Goal: Check status

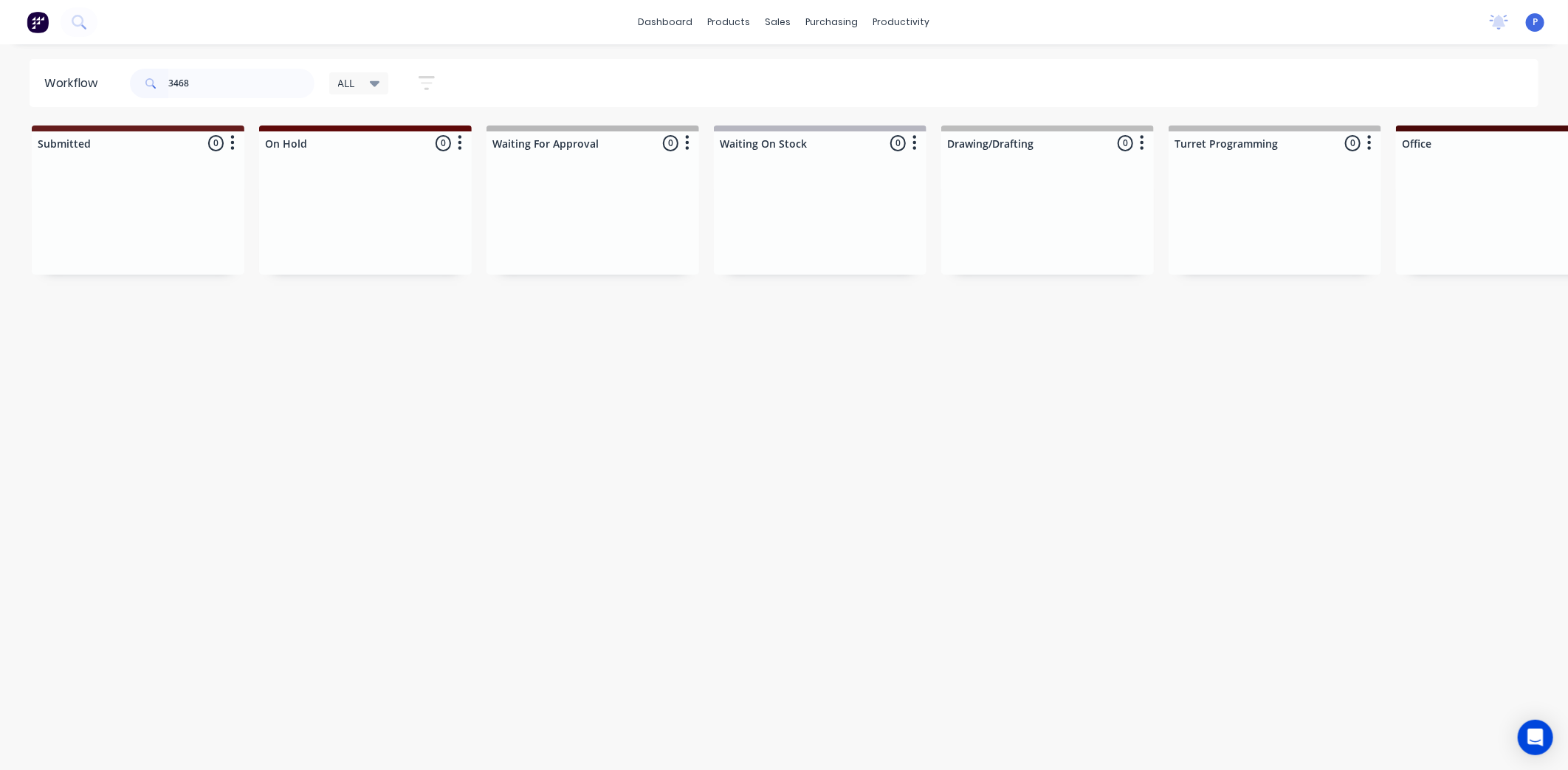
click at [219, 85] on input "3468" at bounding box center [241, 83] width 146 height 30
type input "3"
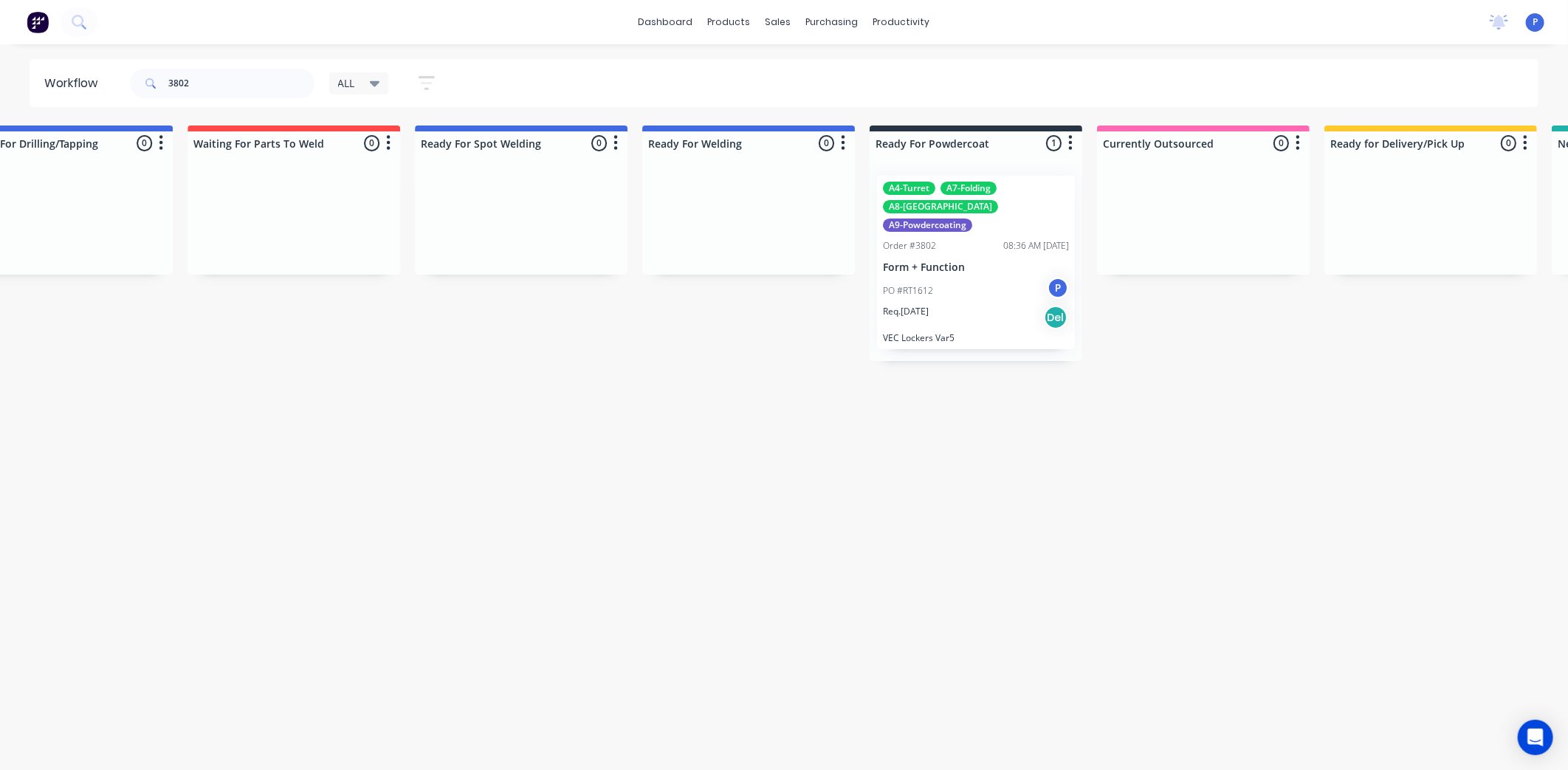
drag, startPoint x: 497, startPoint y: 396, endPoint x: 600, endPoint y: 394, distance: 103.0
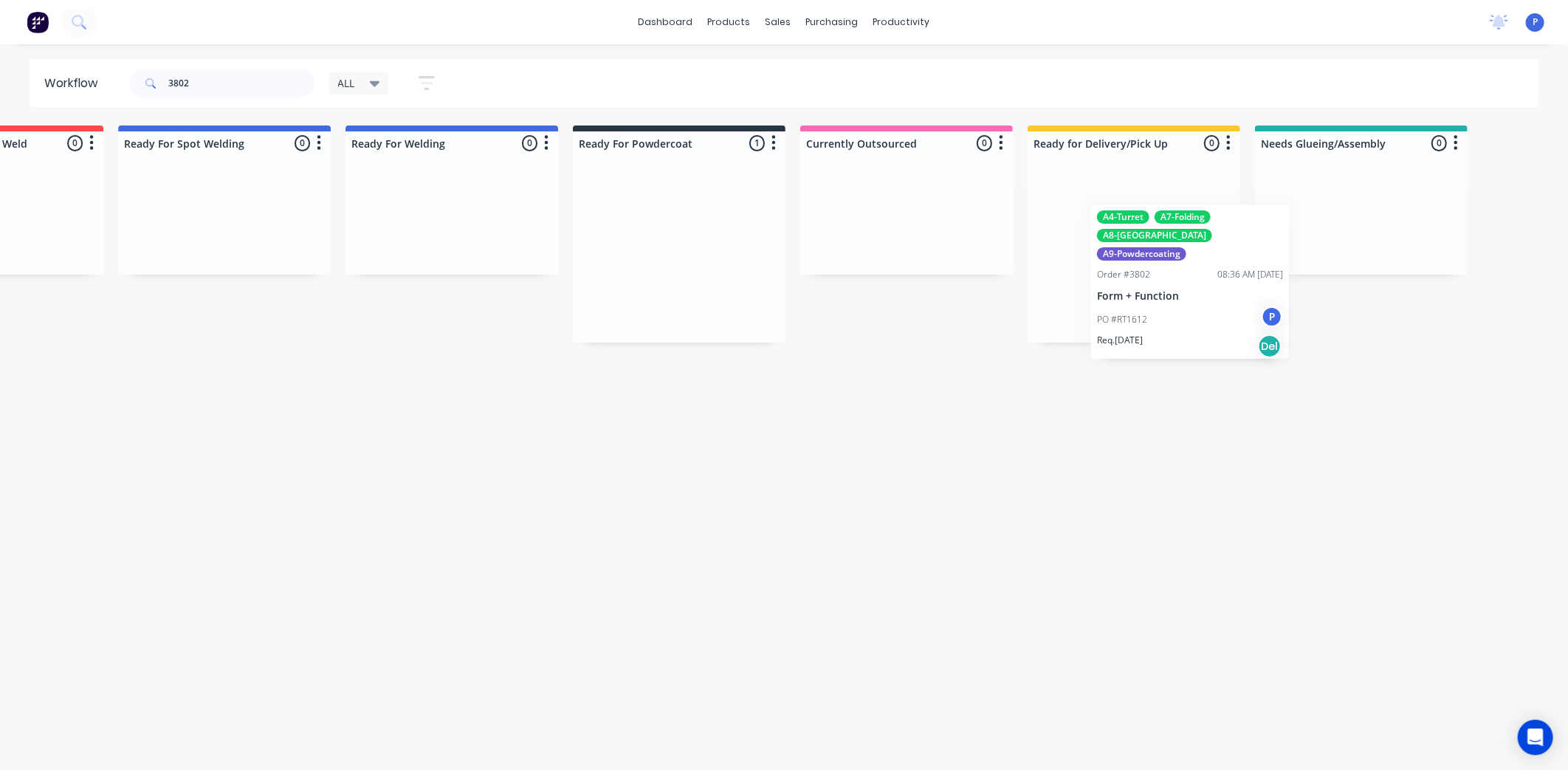
scroll to position [0, 3101]
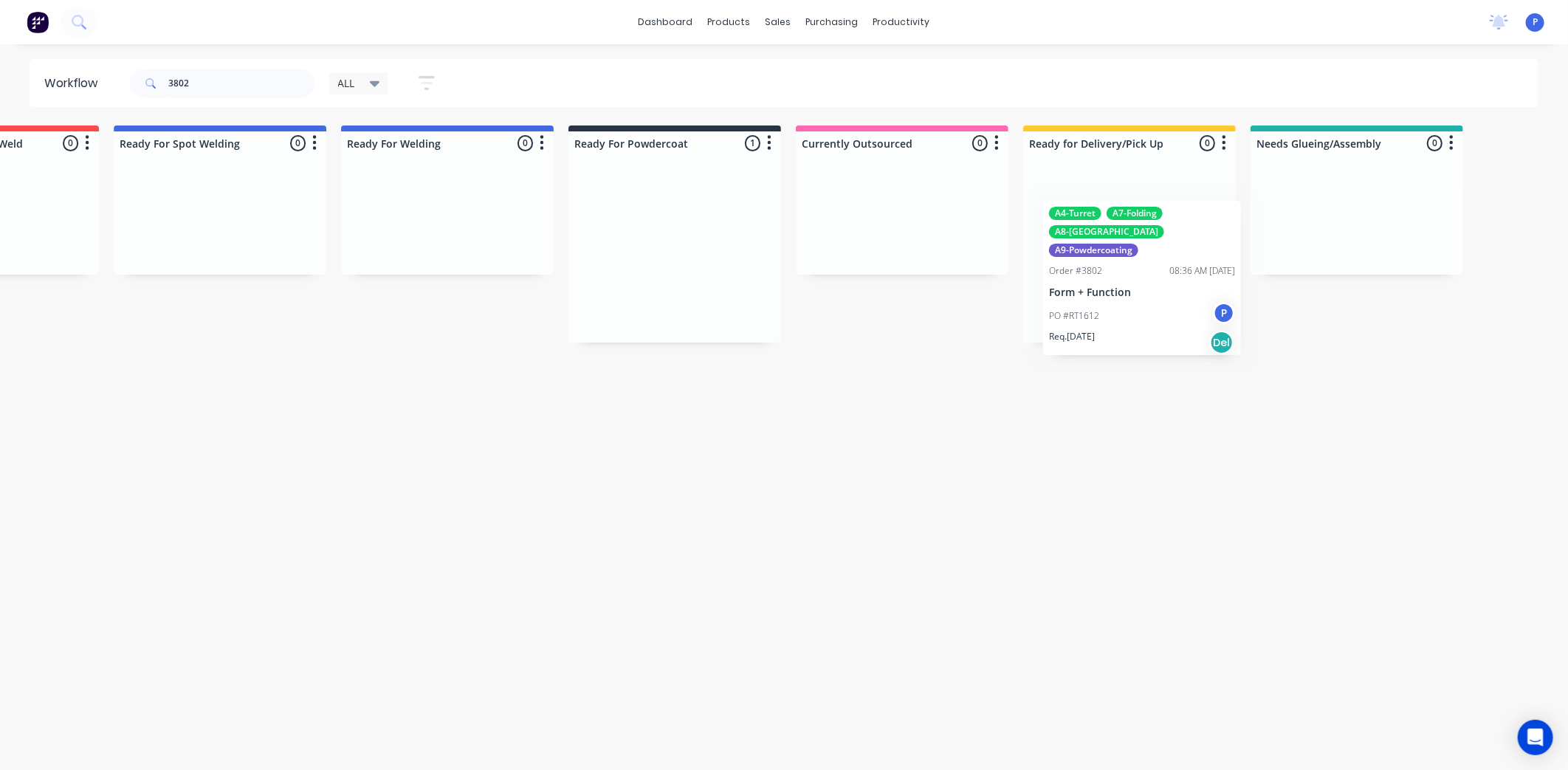
drag, startPoint x: 697, startPoint y: 289, endPoint x: 1127, endPoint y: 315, distance: 430.8
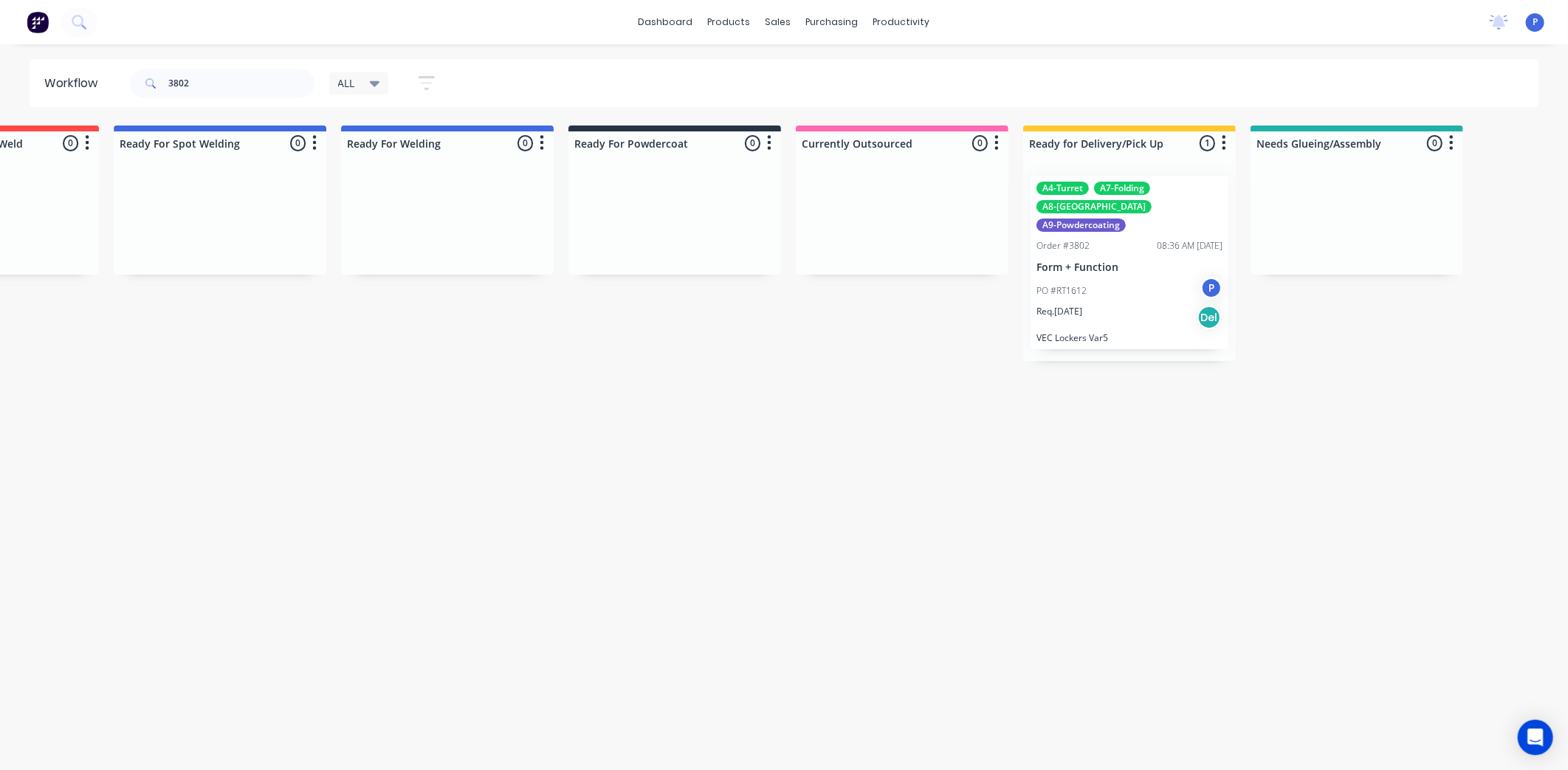
click at [1123, 305] on div "Req. [DATE] Del" at bounding box center [1130, 317] width 186 height 25
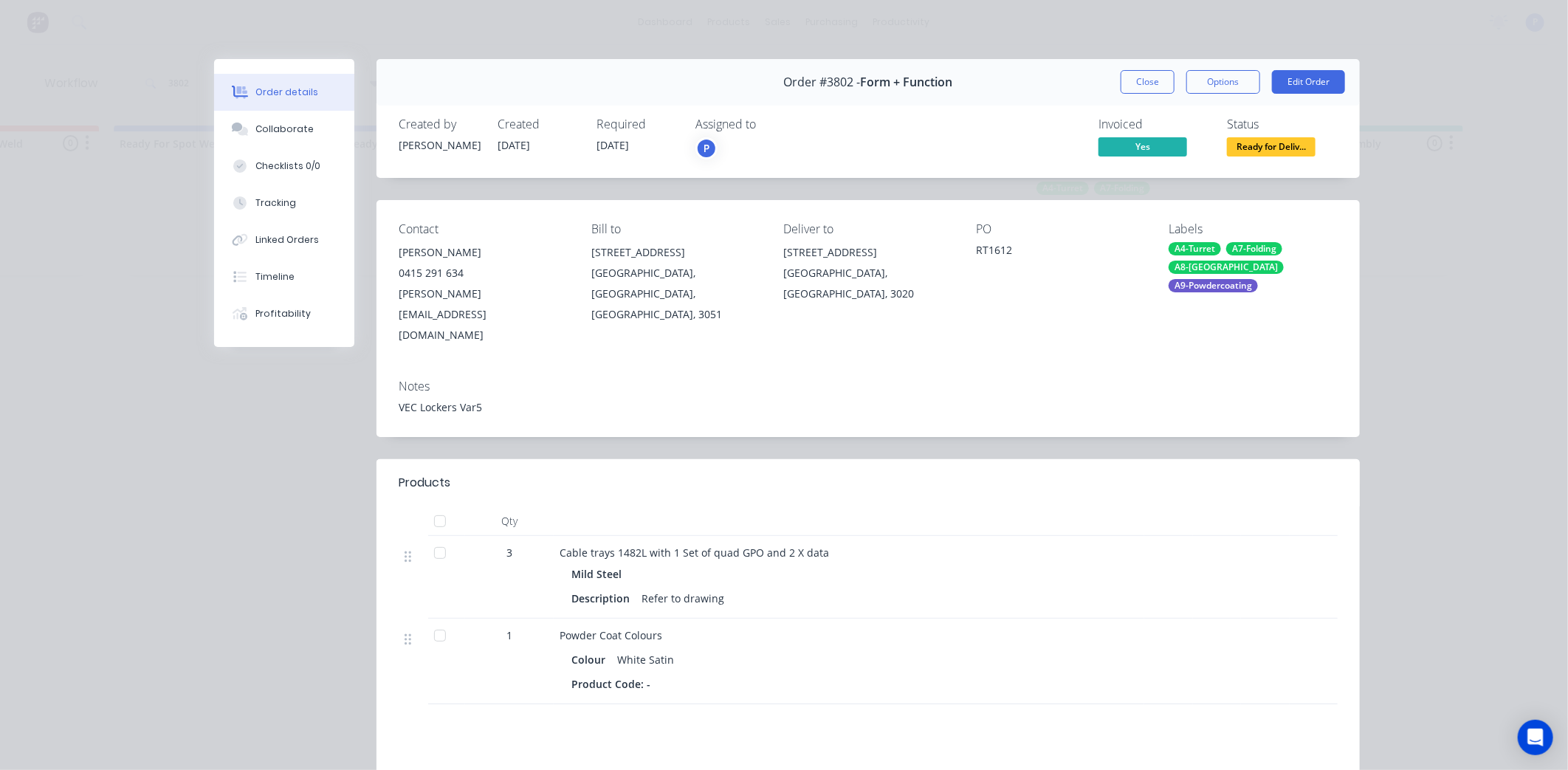
click at [436, 506] on div at bounding box center [440, 521] width 30 height 30
click at [284, 195] on button "Tracking" at bounding box center [285, 203] width 140 height 37
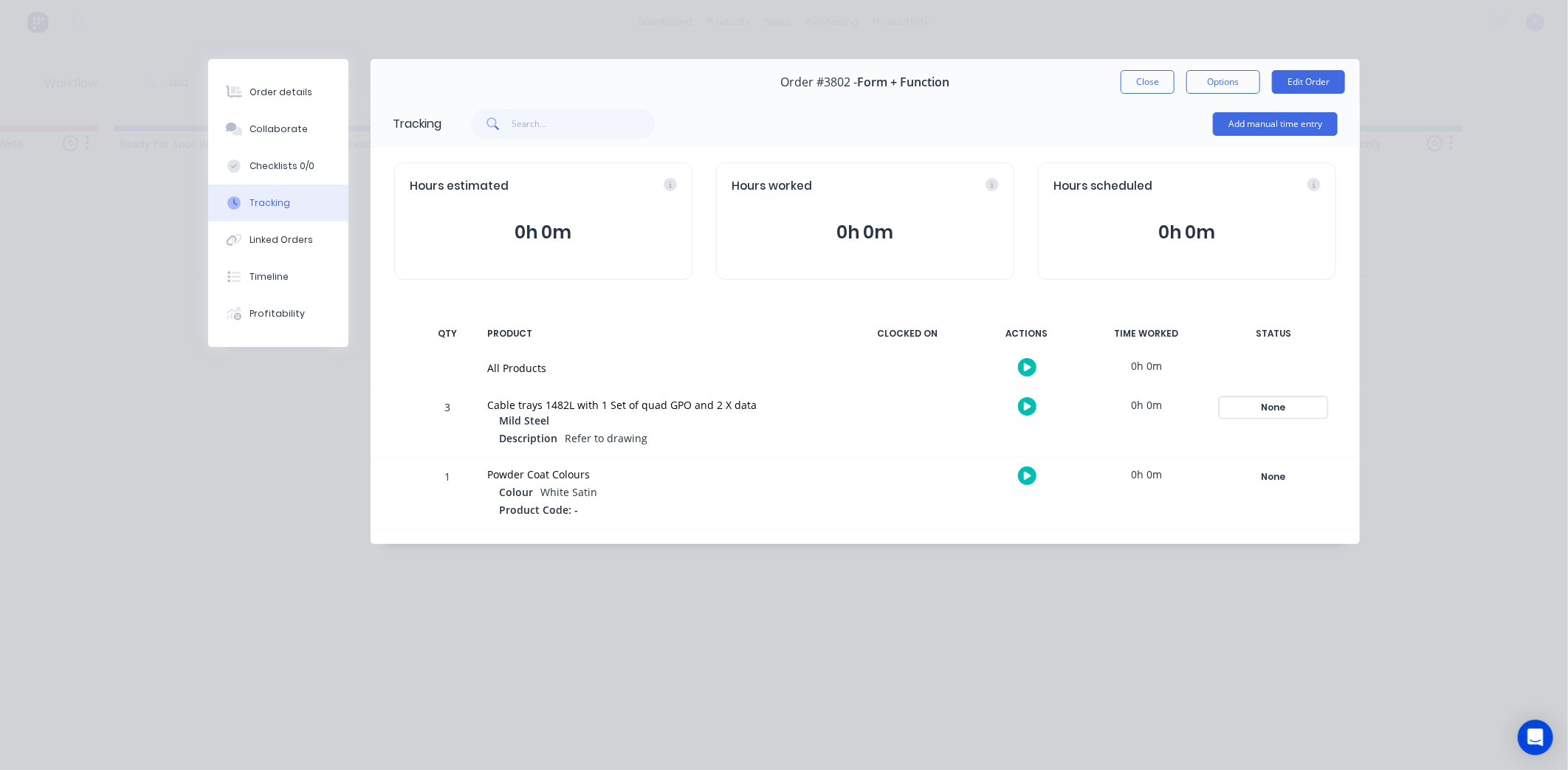
click at [1279, 413] on div "None" at bounding box center [1274, 406] width 106 height 19
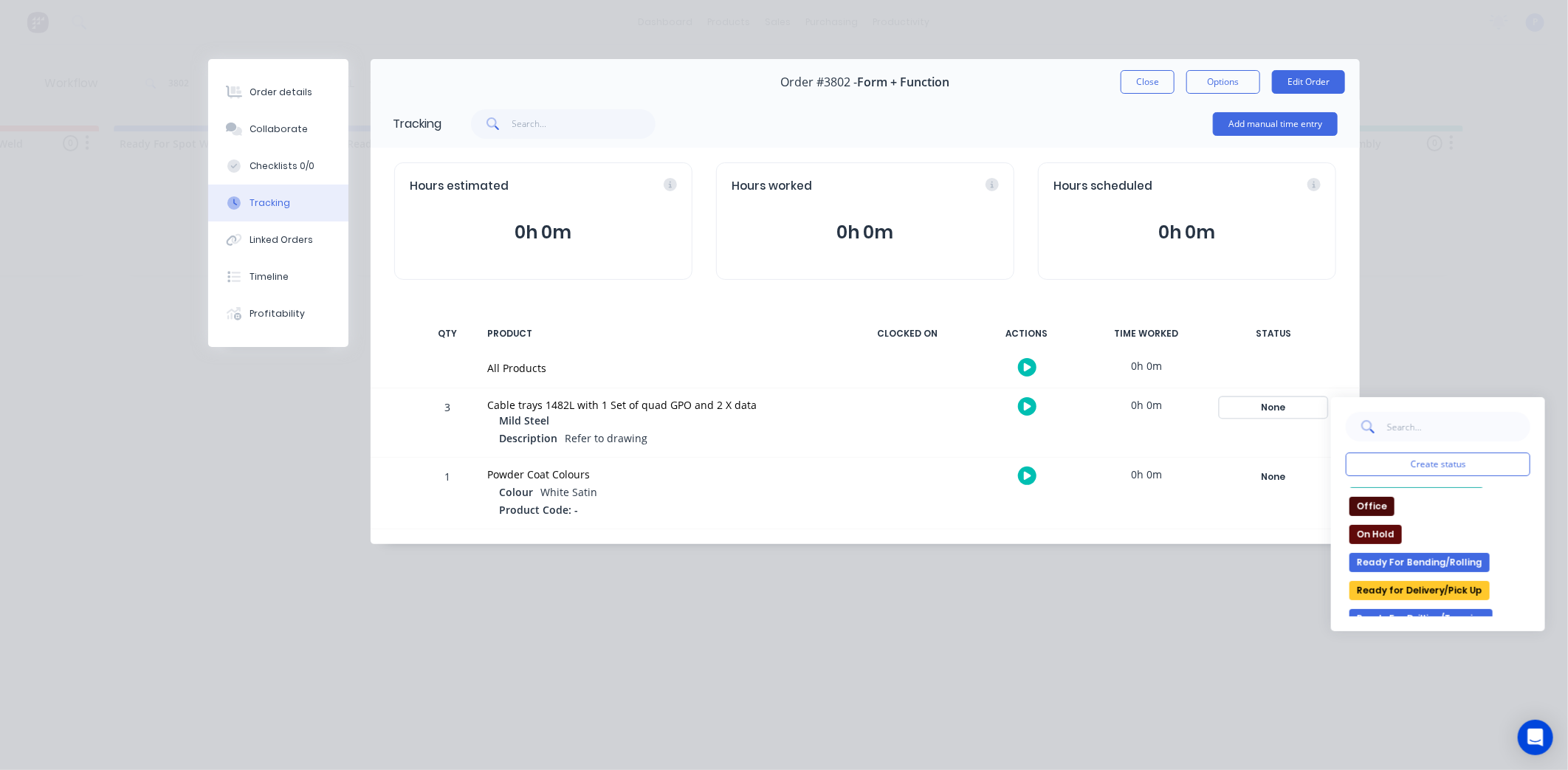
scroll to position [190, 0]
click at [1439, 585] on button "Ready for Delivery/Pick Up" at bounding box center [1420, 586] width 140 height 19
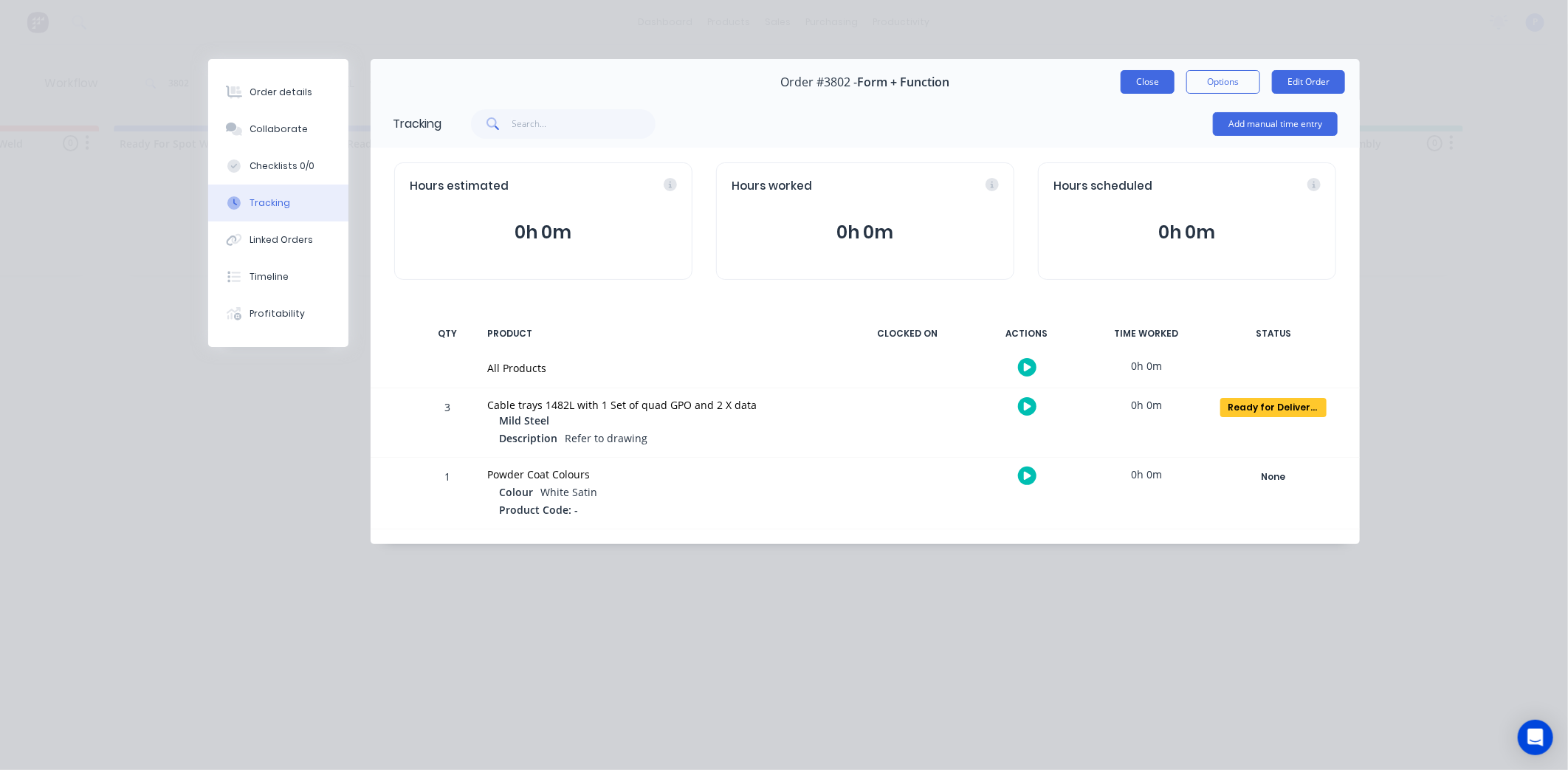
click at [1151, 84] on button "Close" at bounding box center [1147, 82] width 54 height 24
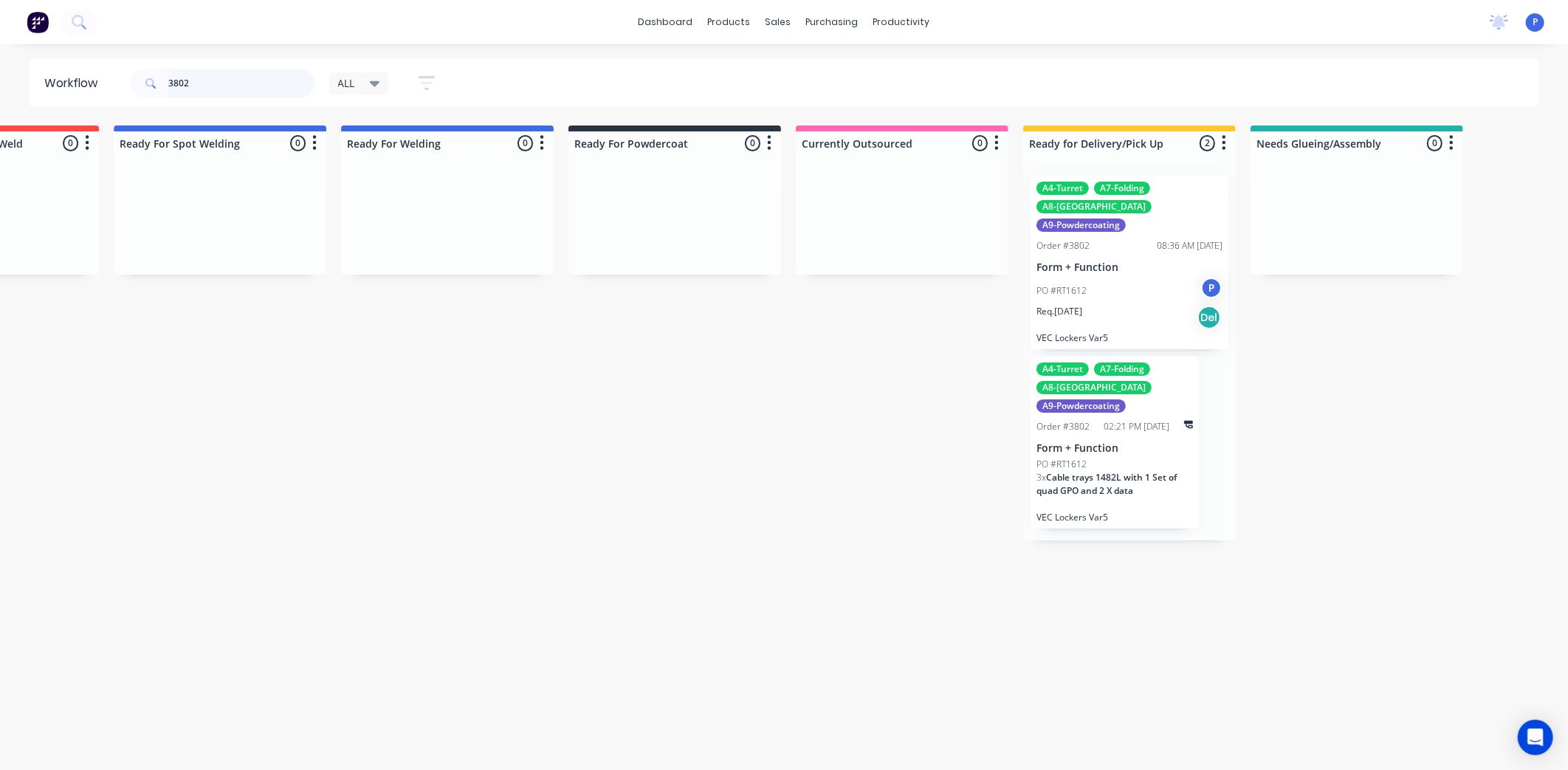
click at [261, 73] on input "3802" at bounding box center [241, 83] width 146 height 30
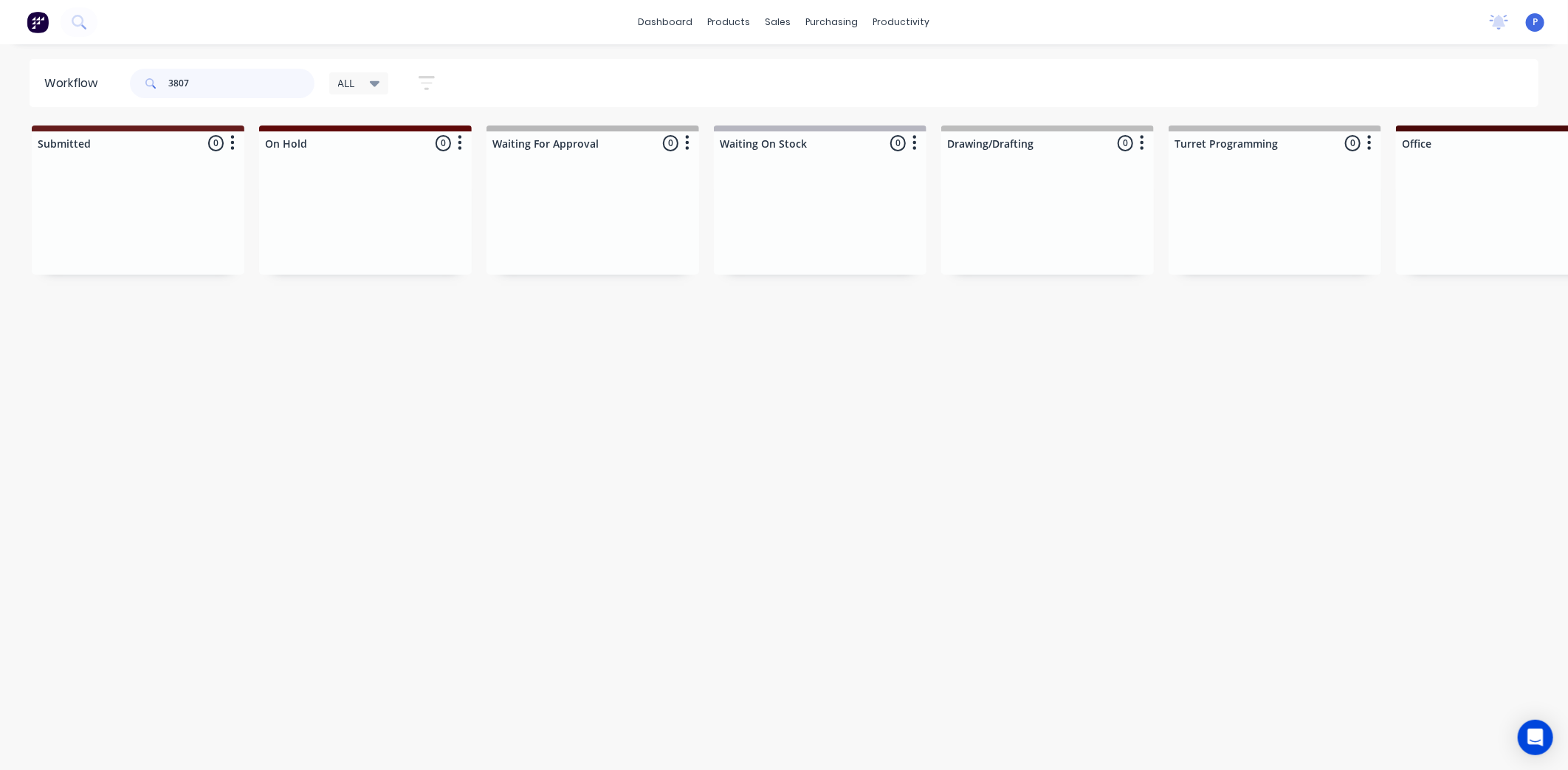
type input "3807"
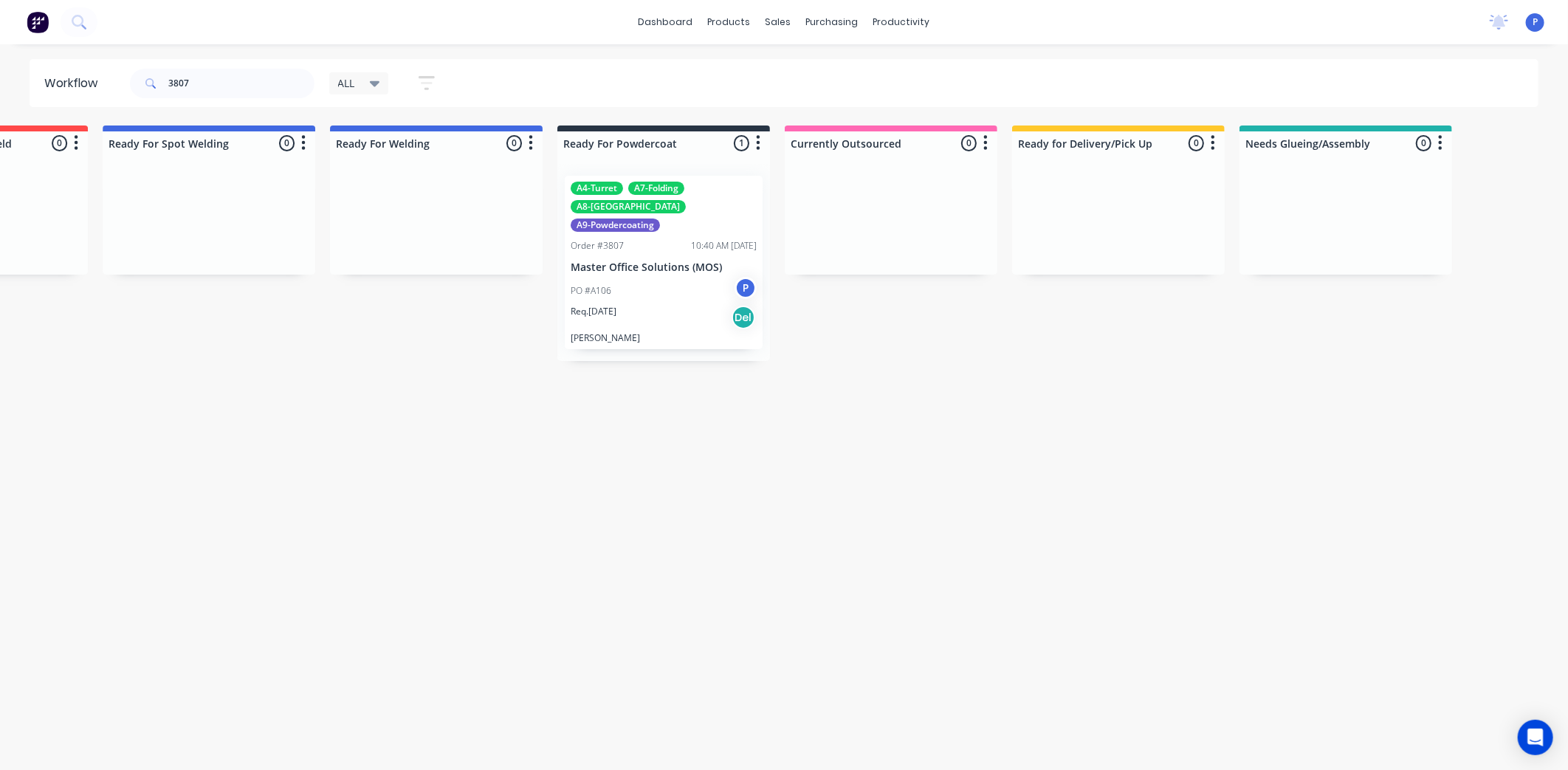
scroll to position [0, 3249]
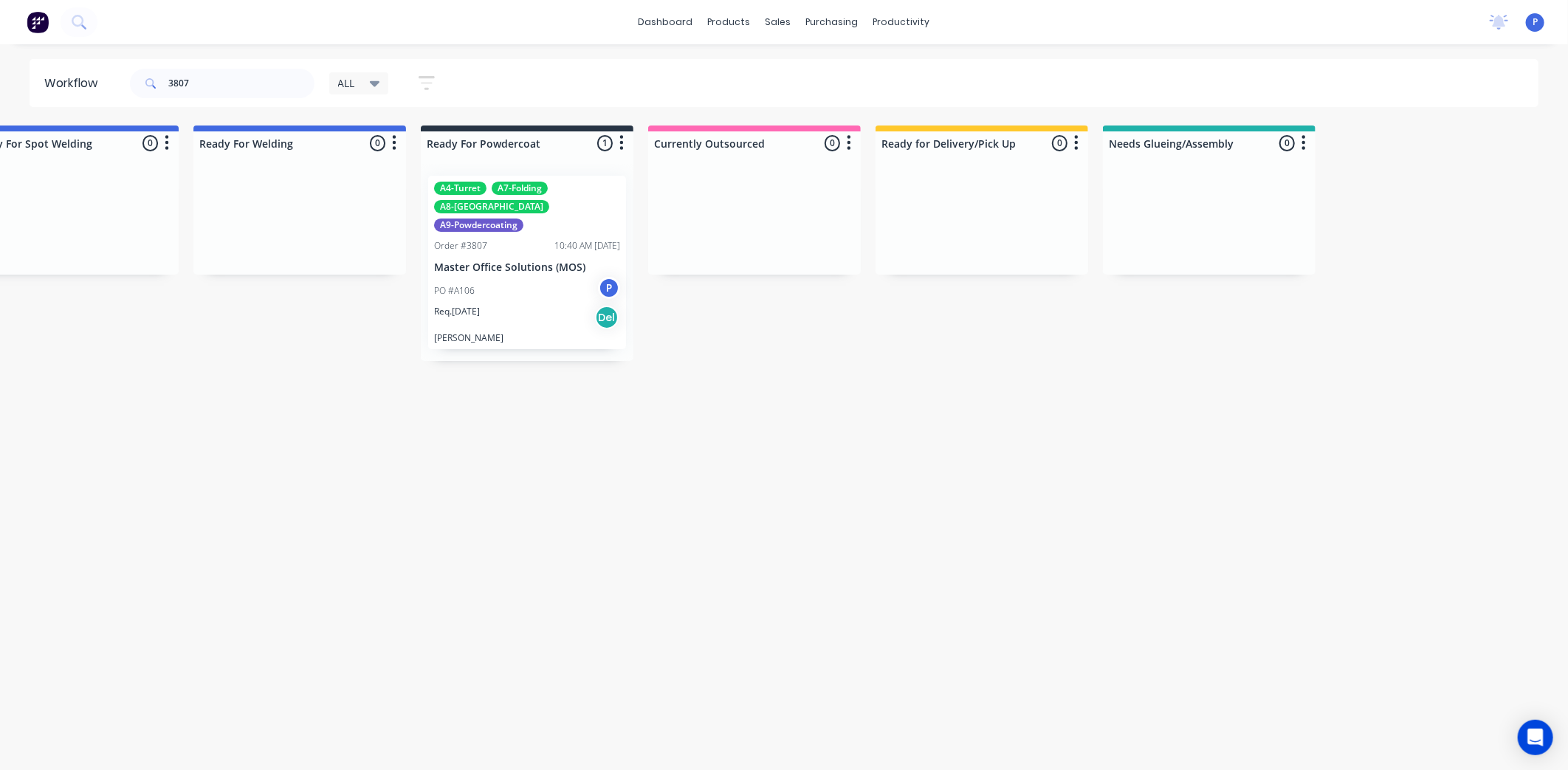
drag, startPoint x: 550, startPoint y: 340, endPoint x: 722, endPoint y: 336, distance: 172.0
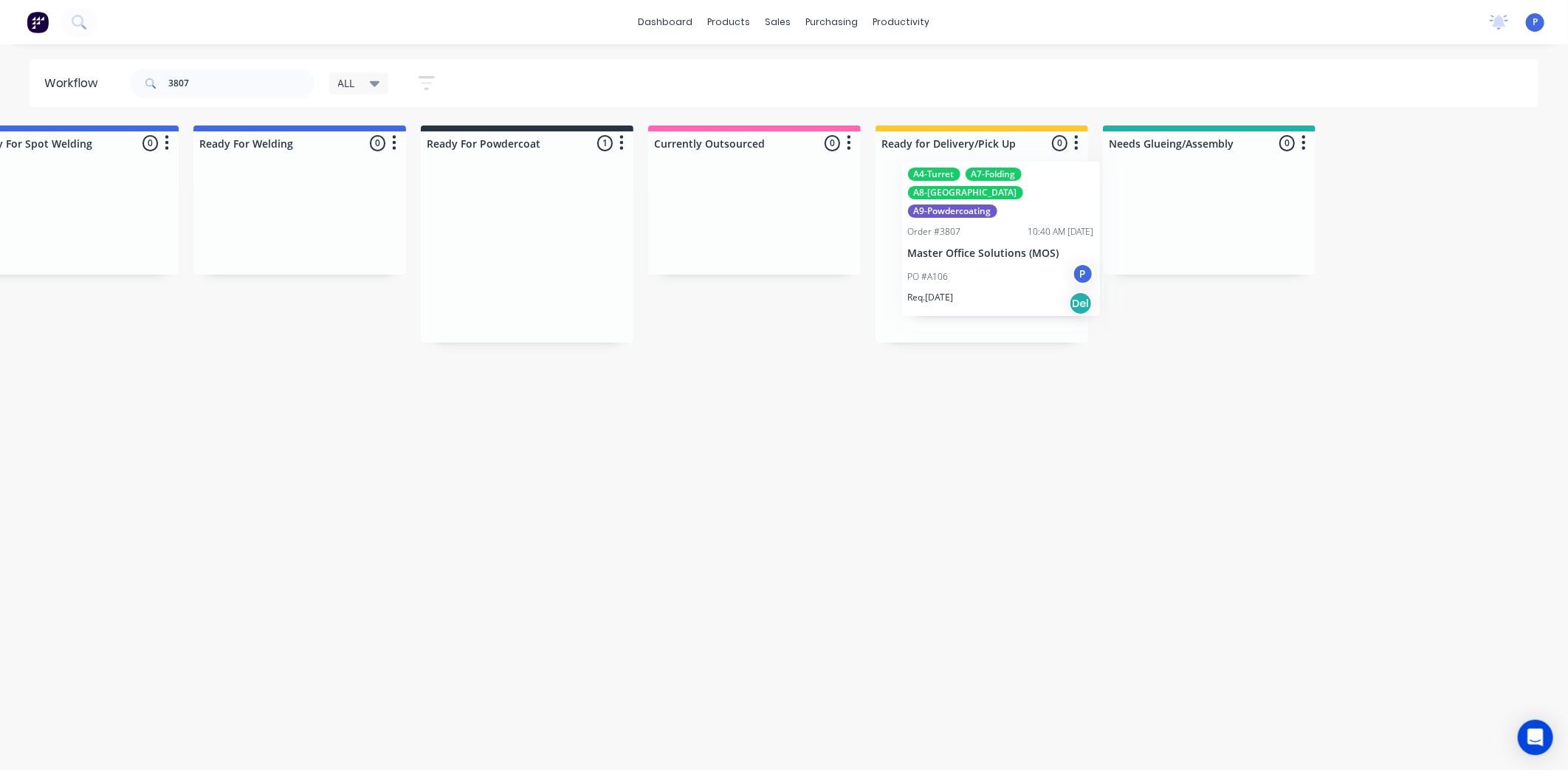
drag, startPoint x: 520, startPoint y: 274, endPoint x: 996, endPoint y: 261, distance: 476.2
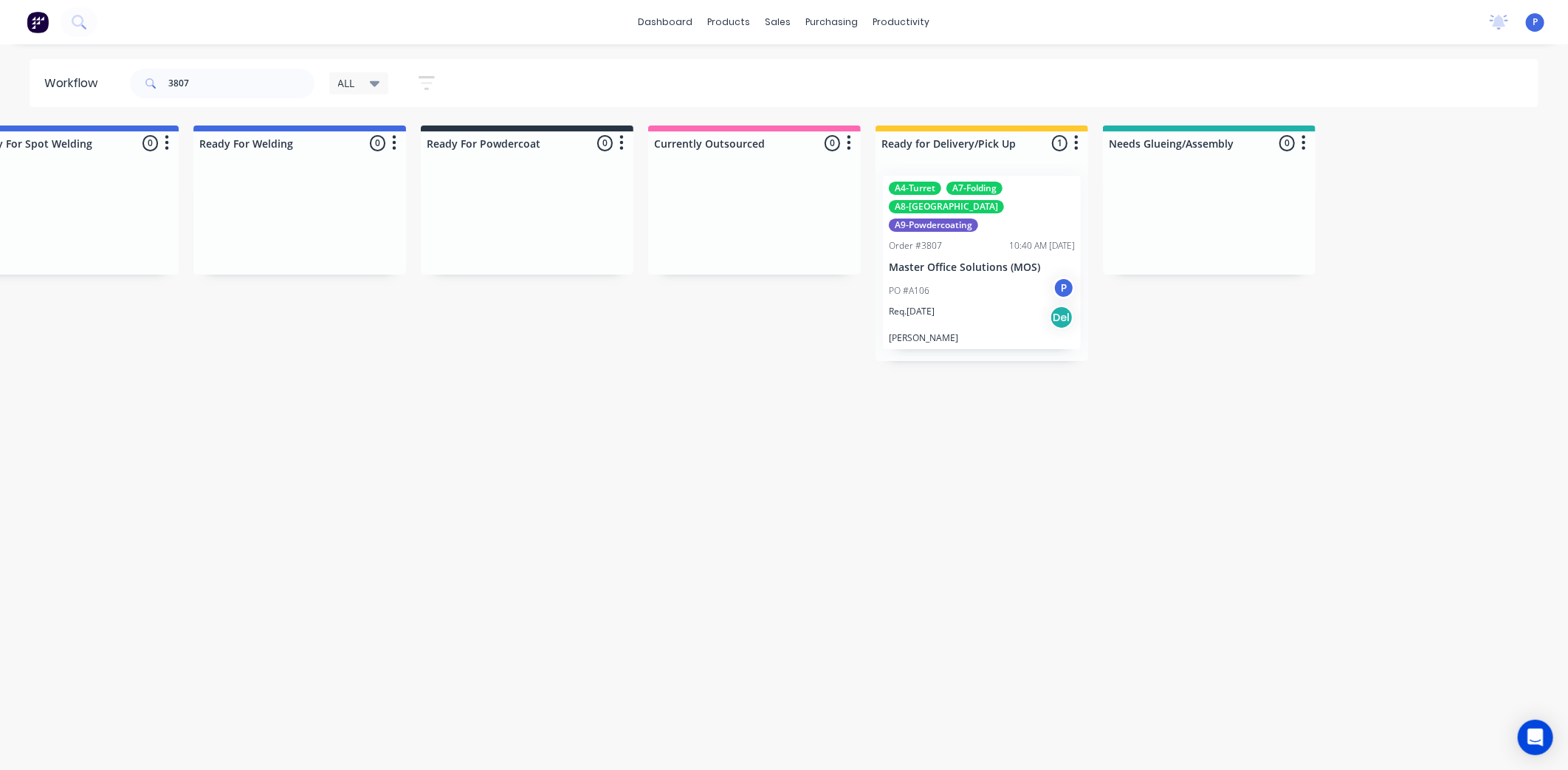
click at [988, 277] on div "PO #A106 P" at bounding box center [982, 291] width 186 height 28
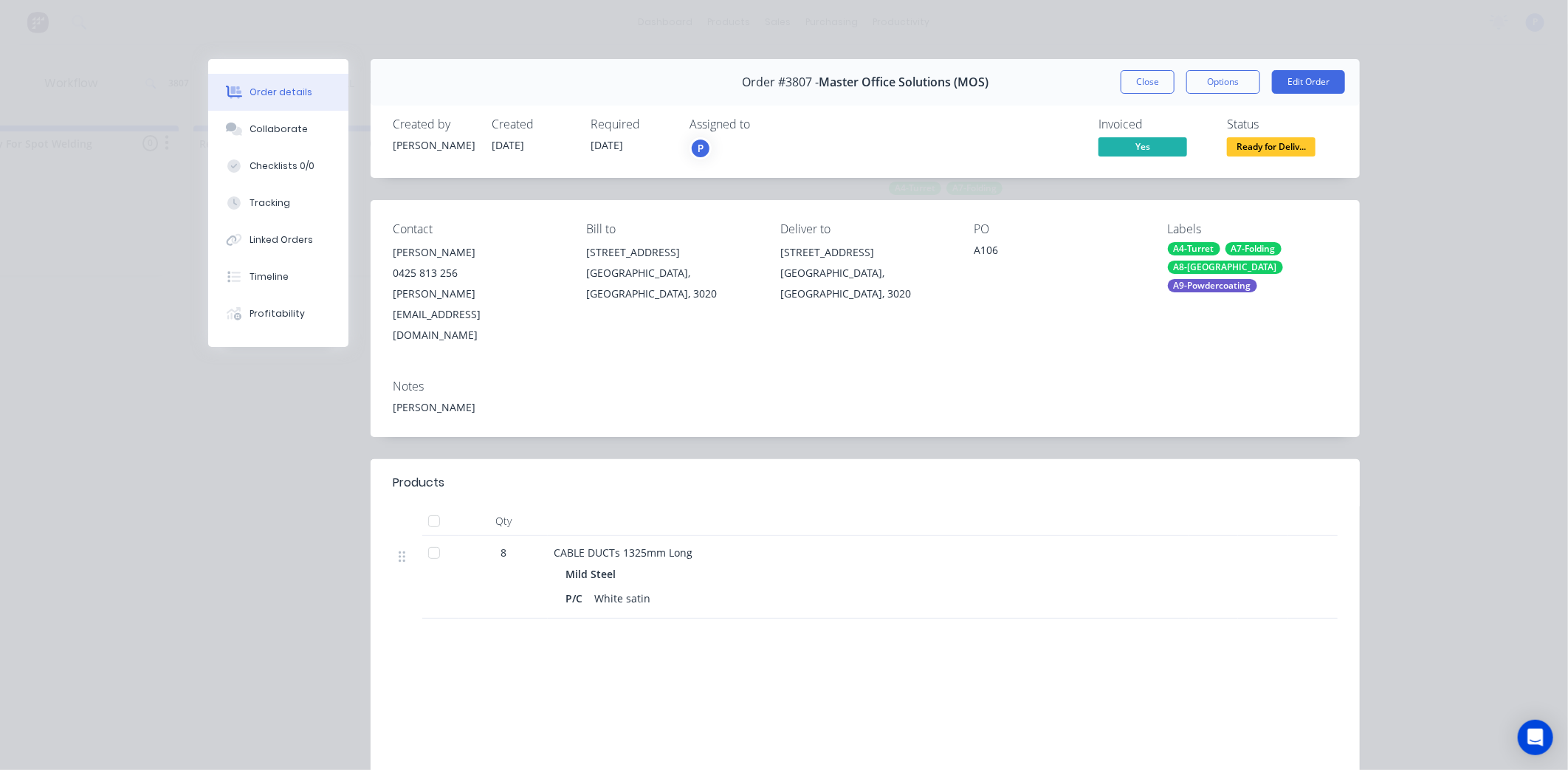
click at [431, 506] on div at bounding box center [434, 521] width 30 height 30
click at [279, 200] on div "Tracking" at bounding box center [270, 203] width 40 height 13
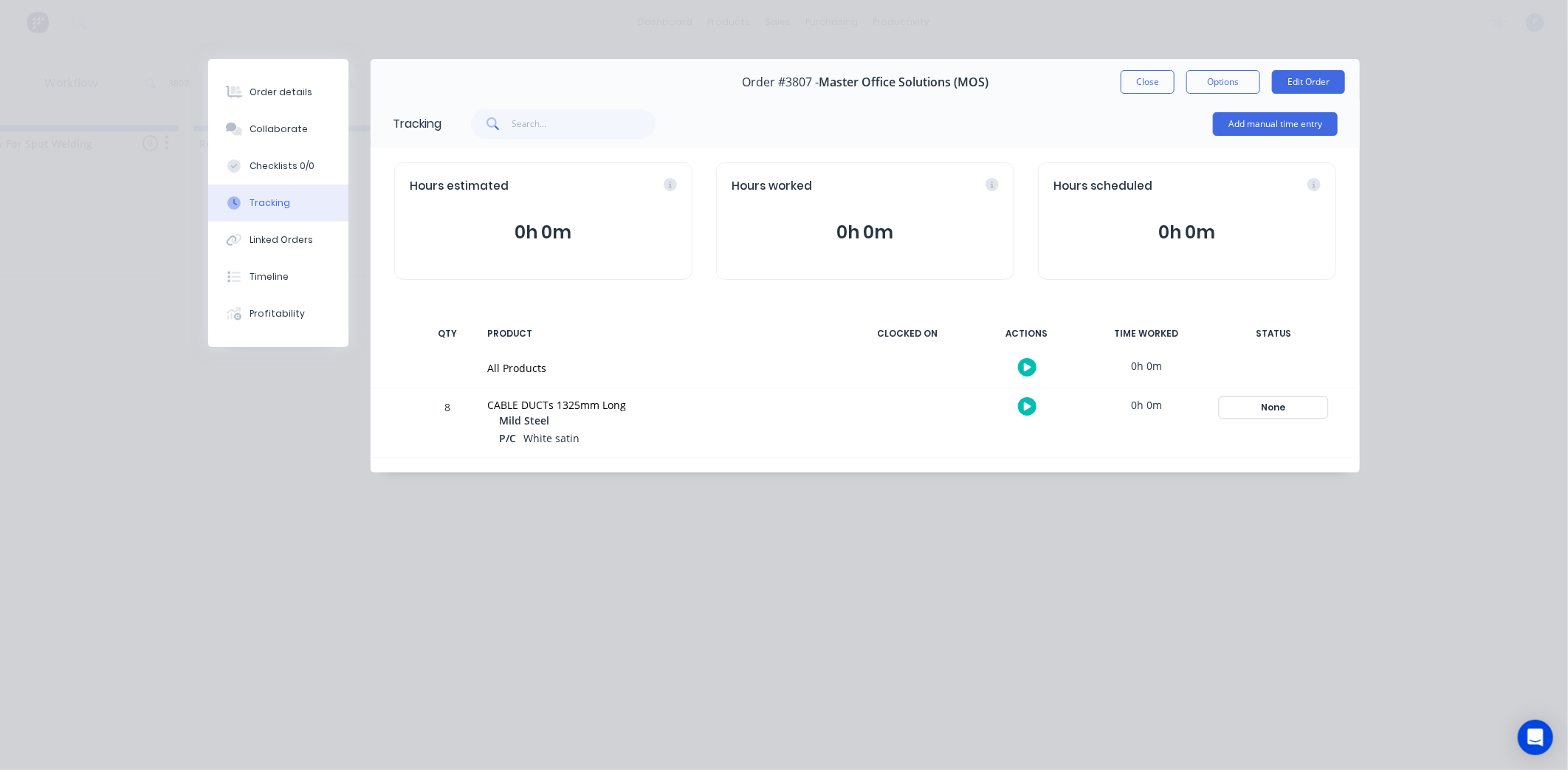
click at [1275, 406] on div "None" at bounding box center [1274, 406] width 106 height 19
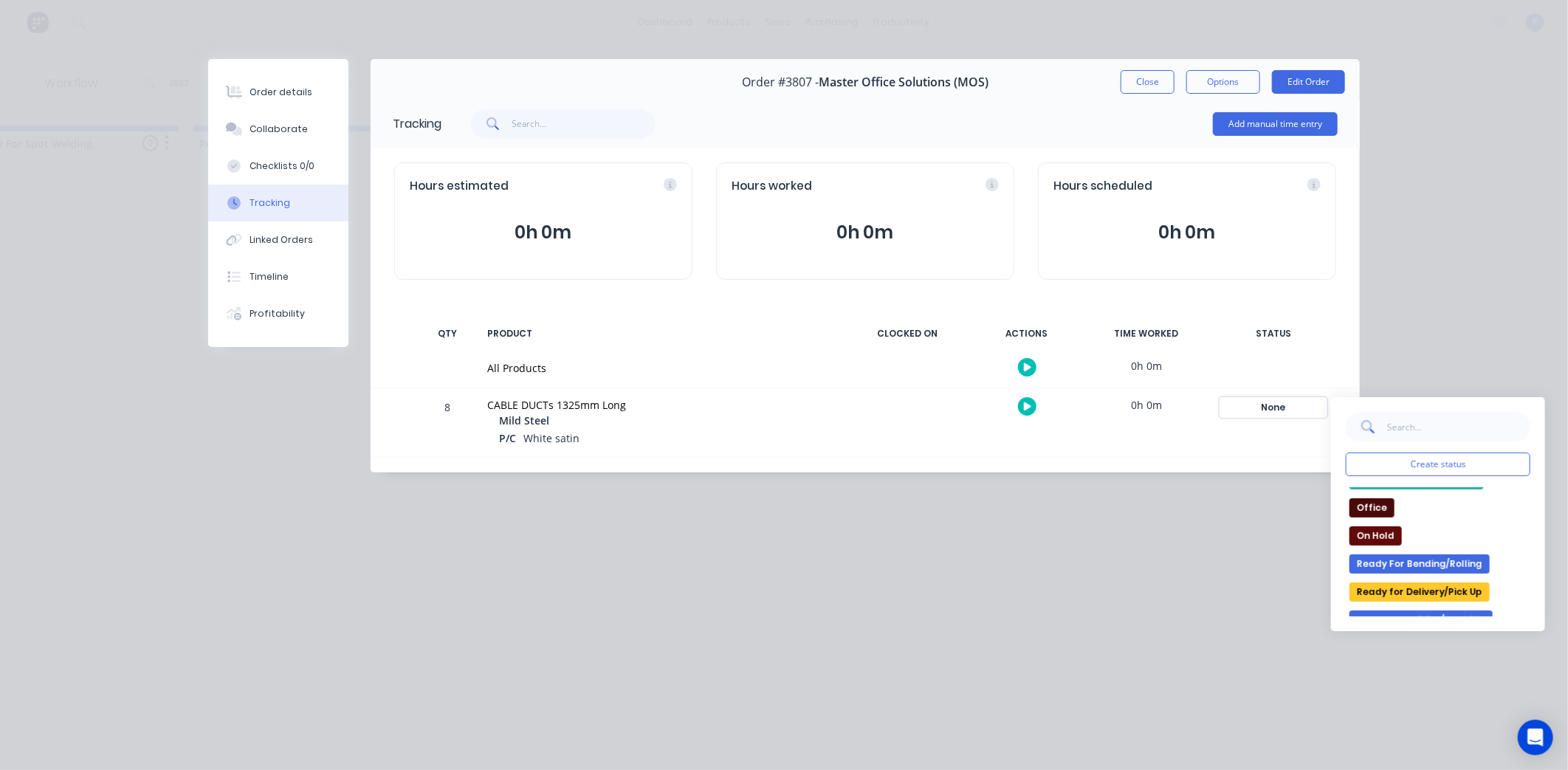
scroll to position [186, 0]
click at [1419, 593] on button "Ready for Delivery/Pick Up" at bounding box center [1420, 590] width 140 height 19
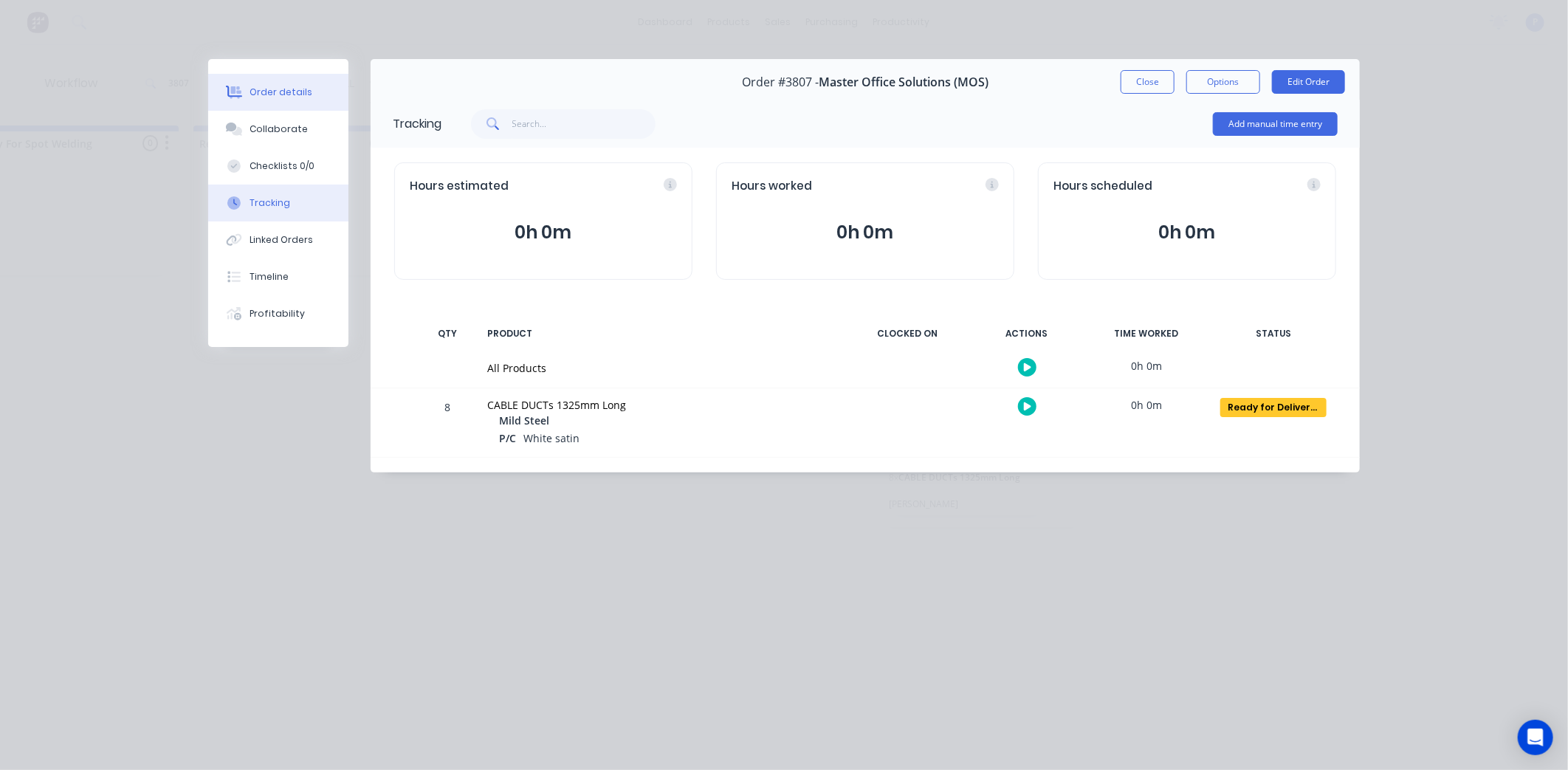
click at [277, 96] on div "Order details" at bounding box center [281, 92] width 63 height 13
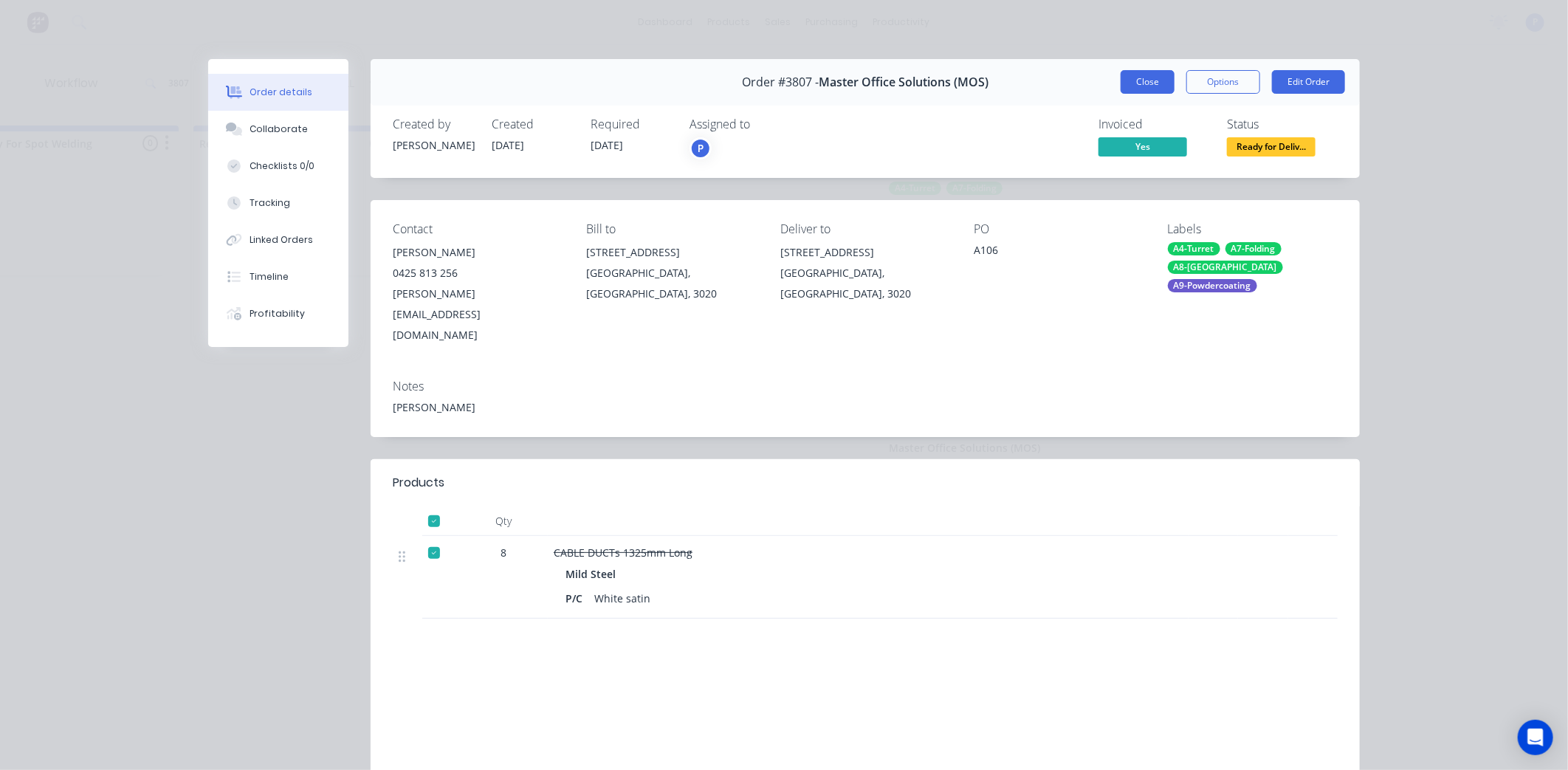
click at [1149, 82] on button "Close" at bounding box center [1147, 82] width 54 height 24
